Goal: Transaction & Acquisition: Purchase product/service

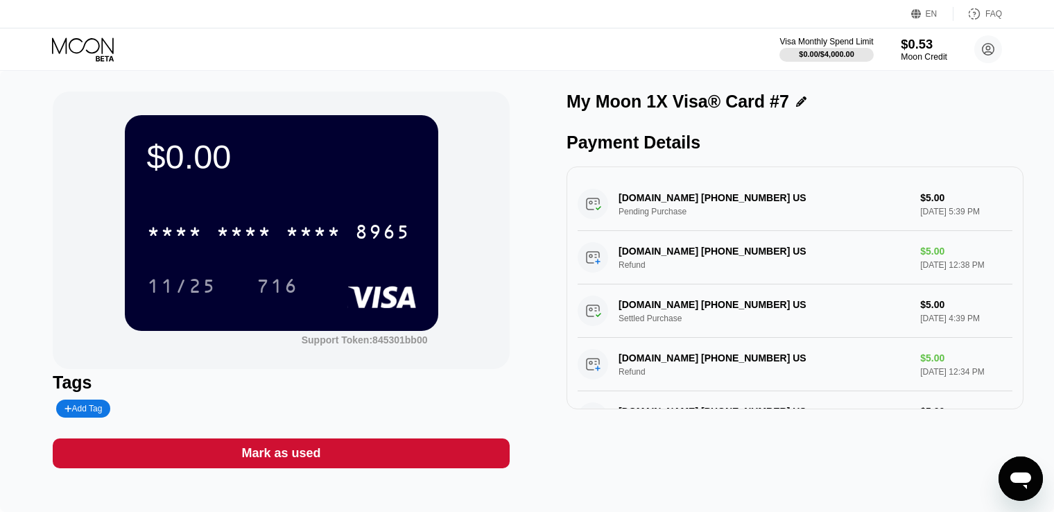
click at [945, 58] on div "Moon Credit" at bounding box center [924, 57] width 46 height 10
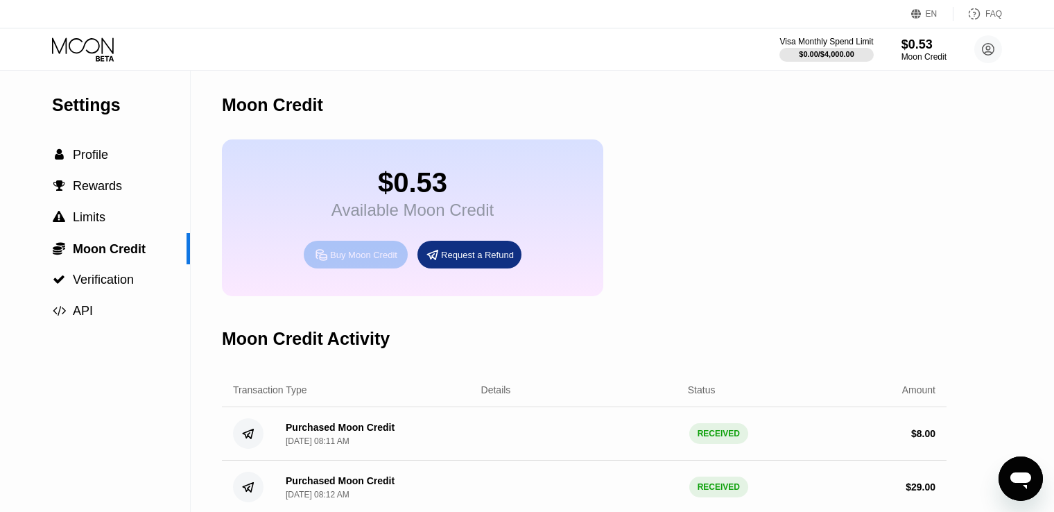
click at [358, 261] on div "Buy Moon Credit" at bounding box center [363, 255] width 67 height 12
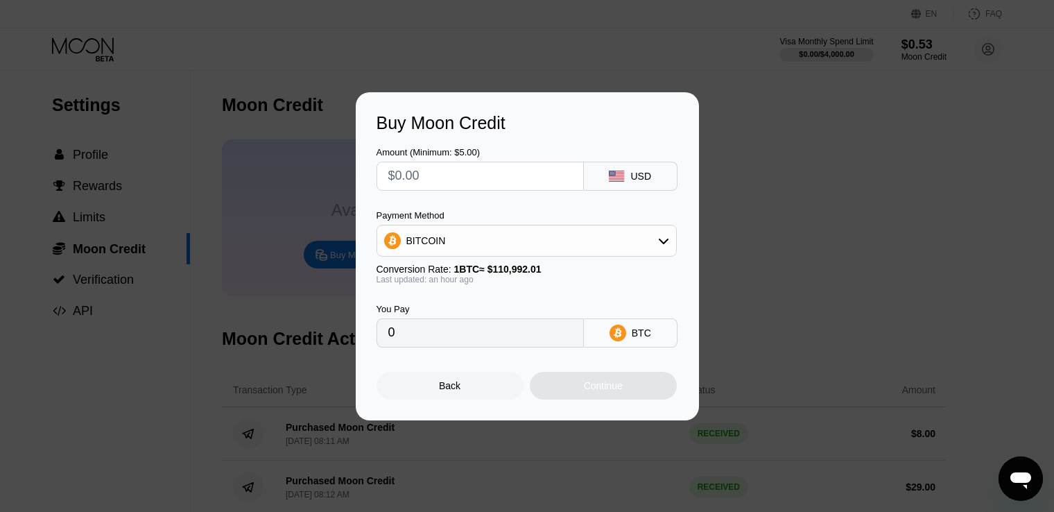
click at [479, 182] on input "text" at bounding box center [480, 176] width 184 height 28
type input "$3"
type input "0.00002699"
type input "$30"
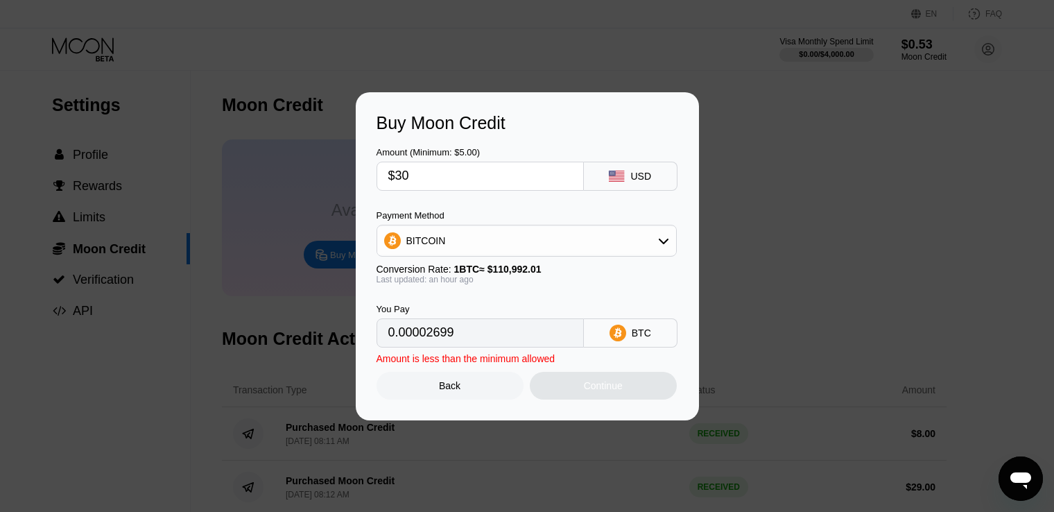
type input "0.00026990"
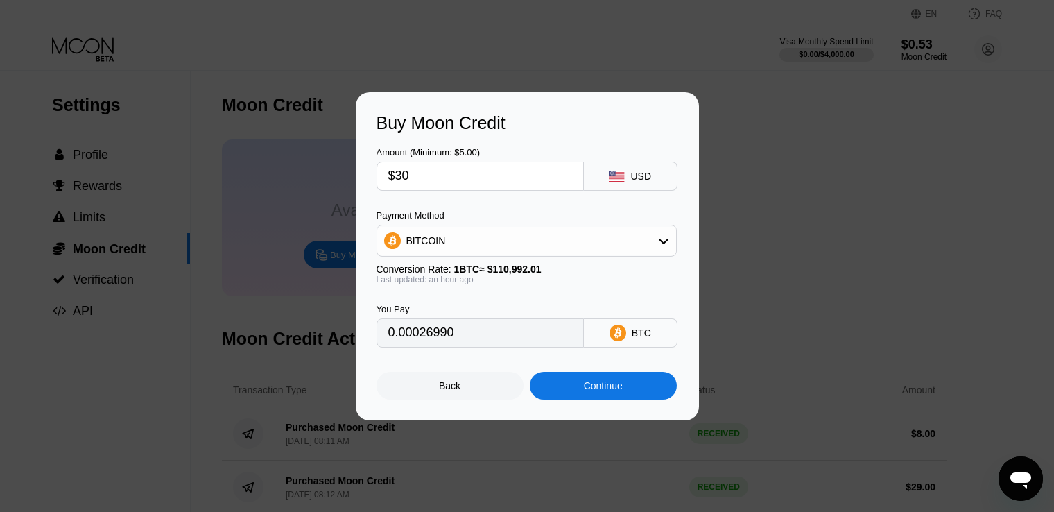
type input "$30"
click at [524, 240] on div "BITCOIN" at bounding box center [526, 241] width 299 height 28
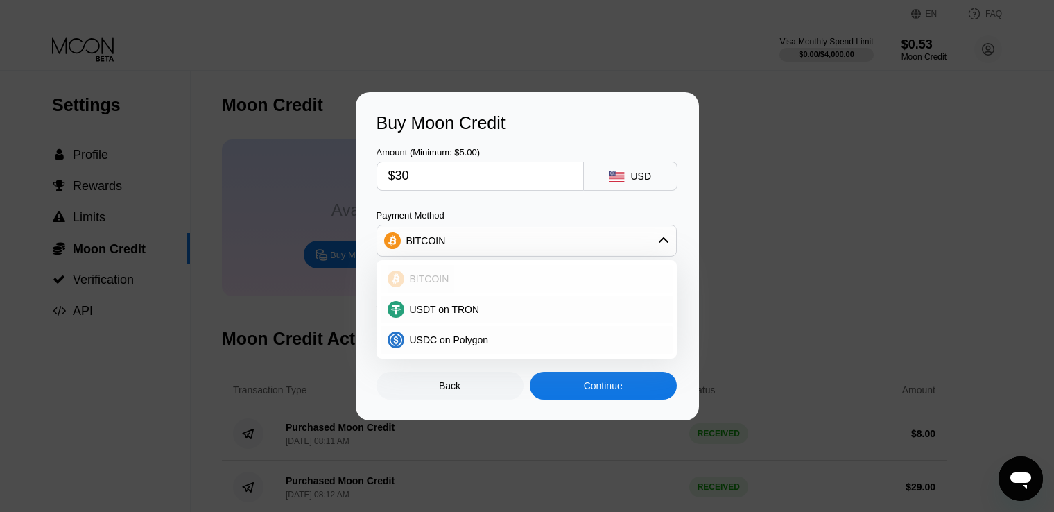
click at [460, 274] on div "BITCOIN" at bounding box center [534, 278] width 261 height 11
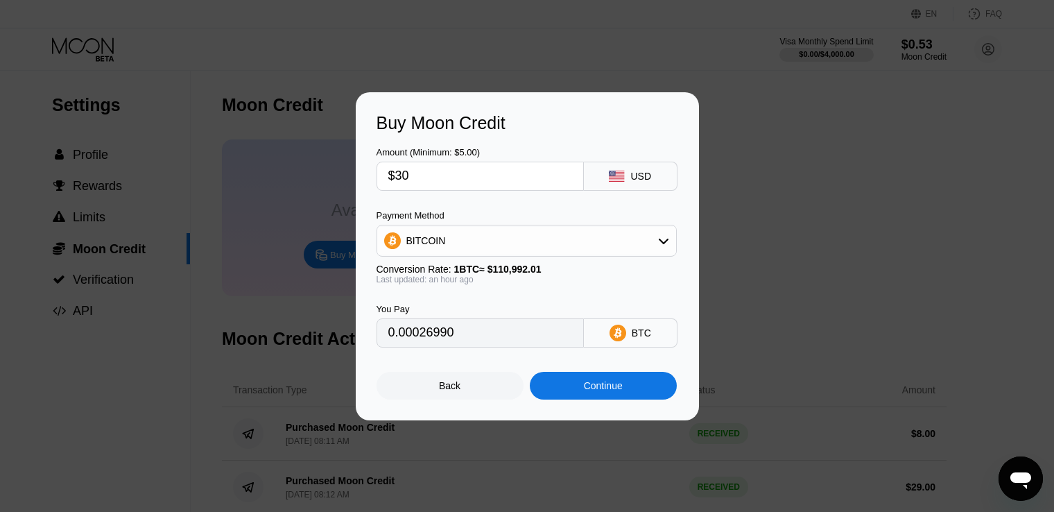
click at [505, 341] on input "0.00026990" at bounding box center [480, 333] width 184 height 28
click at [607, 388] on div "Continue" at bounding box center [603, 385] width 39 height 11
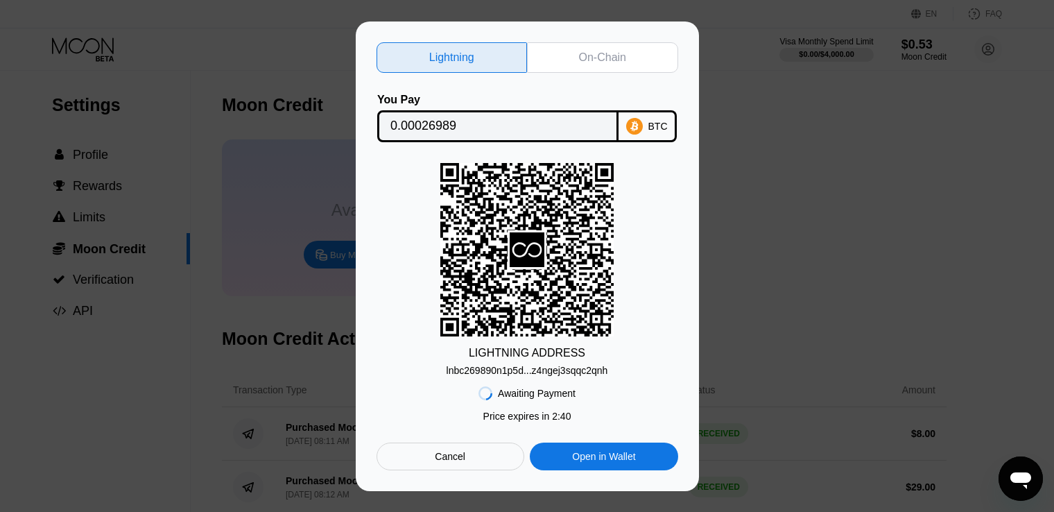
click at [657, 126] on div "BTC" at bounding box center [658, 126] width 19 height 11
click at [572, 119] on input "0.00026989" at bounding box center [498, 126] width 215 height 28
drag, startPoint x: 407, startPoint y: 59, endPoint x: 545, endPoint y: 374, distance: 343.8
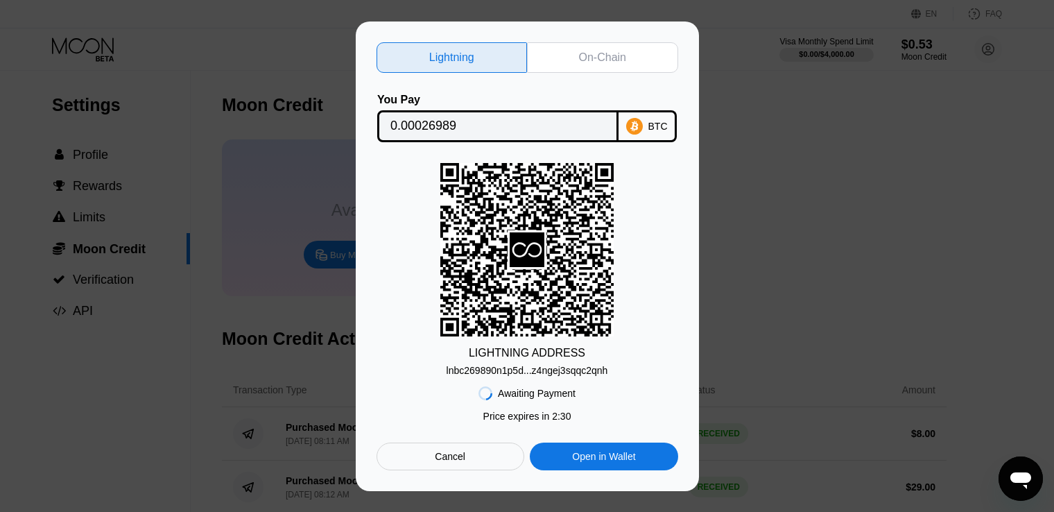
click at [538, 377] on div "Lightning On-Chain You Pay 0.00026989 BTC LIGHTNING ADDRESS lnbc269890n1p5d...z…" at bounding box center [528, 256] width 302 height 428
click at [549, 372] on div "lnbc269890n1p5d...z4ngej3sqqc2qnh" at bounding box center [528, 370] width 162 height 11
click at [610, 457] on div "Open in Wallet" at bounding box center [603, 456] width 63 height 12
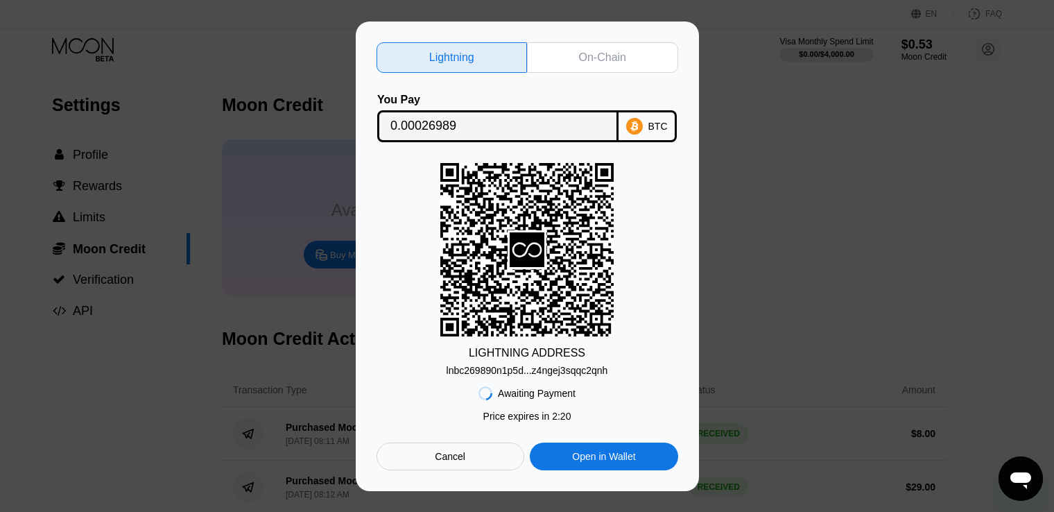
click at [524, 232] on icon at bounding box center [527, 249] width 35 height 35
click at [517, 368] on div "lnbc269890n1p5d...z4ngej3sqqc2qnh" at bounding box center [528, 370] width 162 height 11
click at [538, 374] on div "lnbc269890n1p5d...z4ngej3sqqc2qnh" at bounding box center [528, 370] width 162 height 11
click at [529, 399] on div "Awaiting Payment" at bounding box center [537, 393] width 78 height 11
click at [526, 421] on div "Price expires in 2 : 08" at bounding box center [527, 416] width 88 height 11
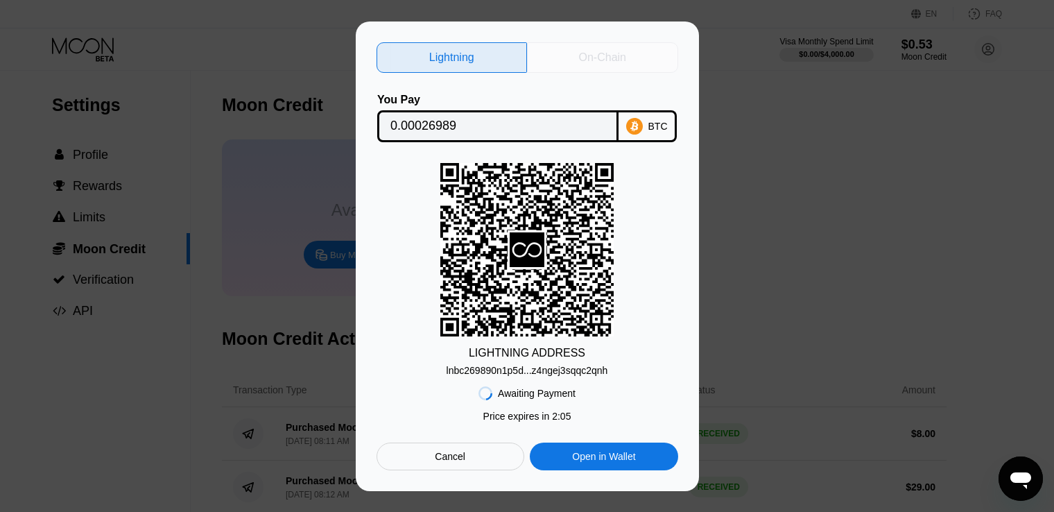
click at [621, 58] on div "On-Chain" at bounding box center [602, 58] width 47 height 14
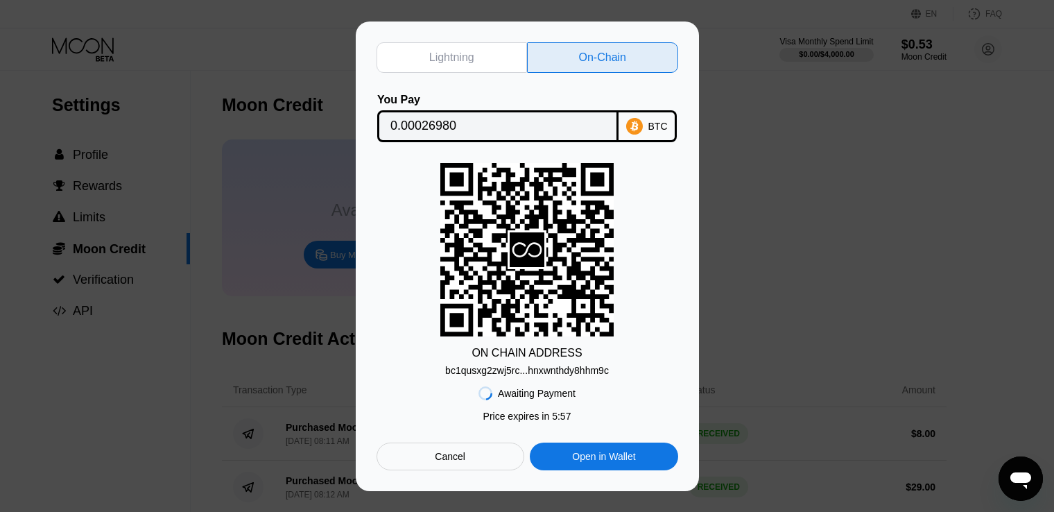
click at [515, 368] on div "bc1qusxg2zwj5rc...hnxwnthdy8hhm9c" at bounding box center [527, 370] width 164 height 11
click at [560, 329] on icon at bounding box center [526, 249] width 173 height 169
click at [552, 124] on input "0.00026980" at bounding box center [498, 126] width 215 height 28
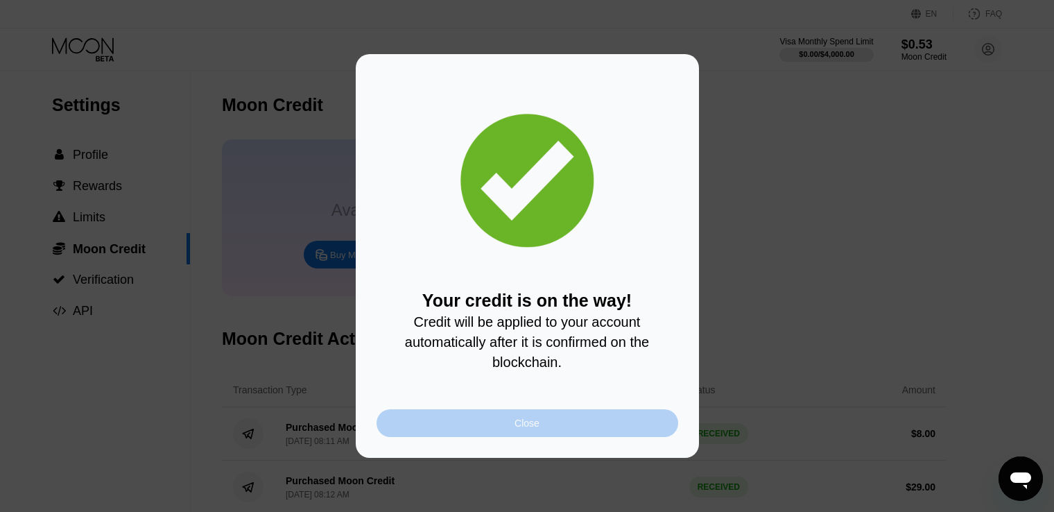
click at [538, 429] on div "Close" at bounding box center [527, 423] width 25 height 11
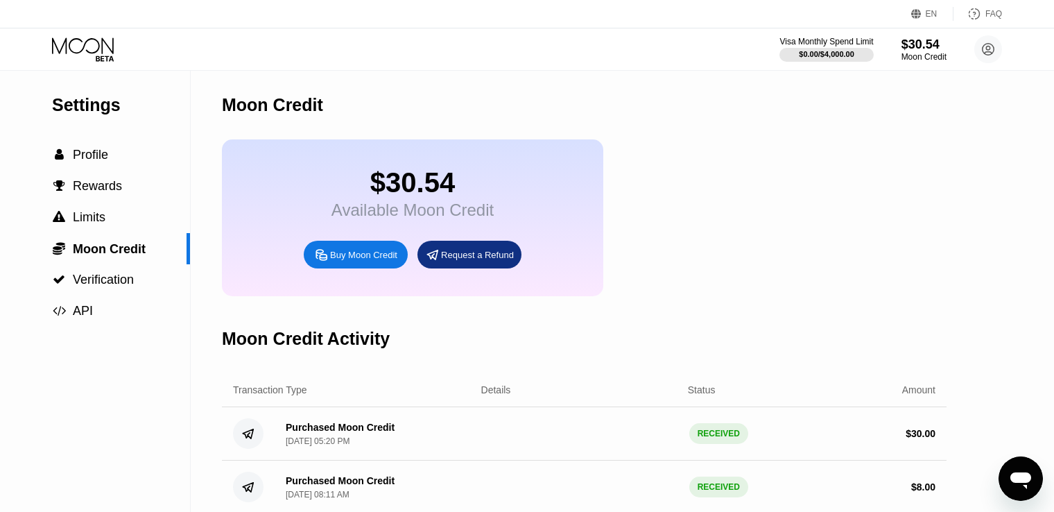
click at [646, 83] on div "Moon Credit" at bounding box center [584, 105] width 725 height 69
click at [718, 156] on div "$30.54 Available Moon Credit Buy Moon Credit Request a Refund" at bounding box center [584, 217] width 725 height 157
click at [770, 157] on div "$30.54 Available Moon Credit Buy Moon Credit Request a Refund" at bounding box center [584, 217] width 725 height 157
click at [801, 124] on div "Moon Credit" at bounding box center [584, 105] width 725 height 69
